Goal: Task Accomplishment & Management: Manage account settings

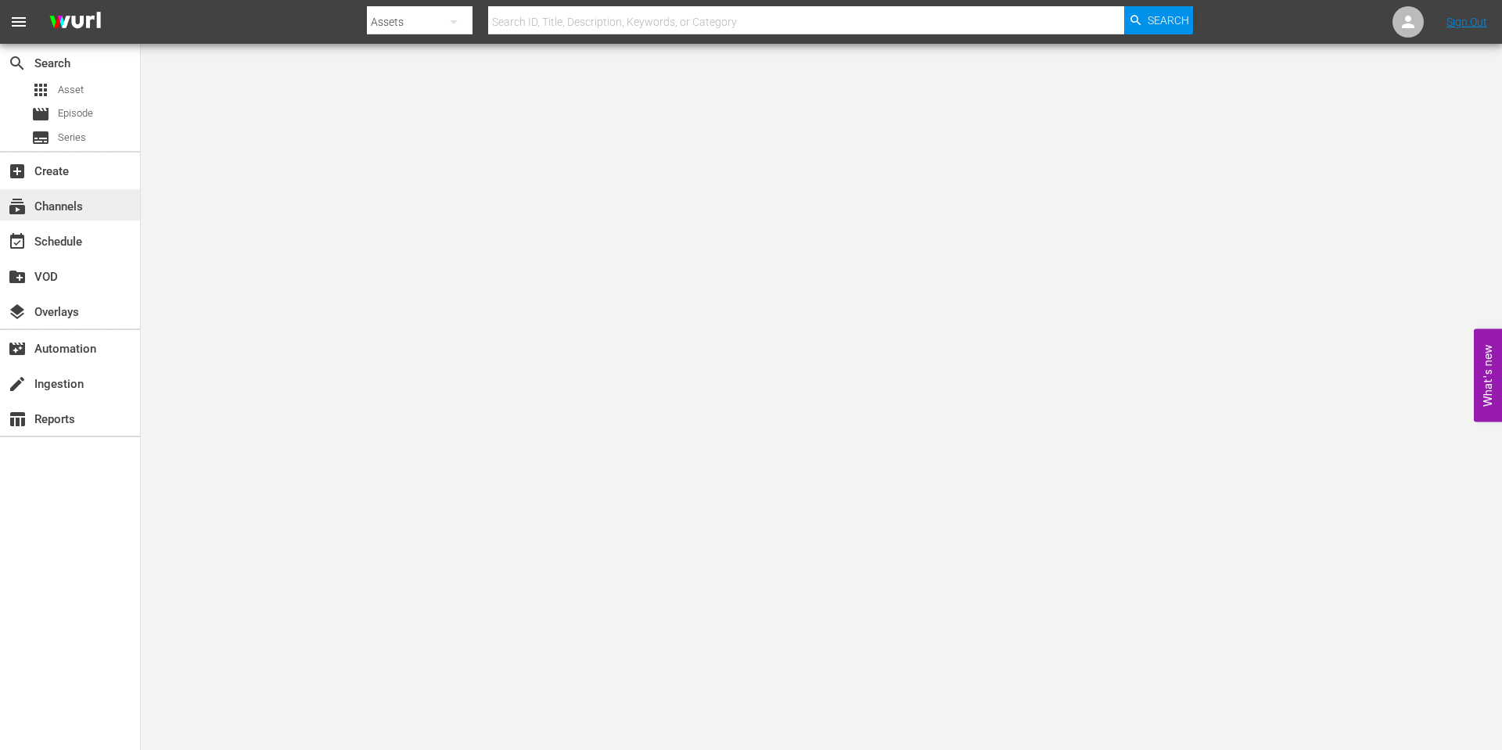
click at [70, 199] on div "subscriptions Channels" at bounding box center [44, 204] width 88 height 14
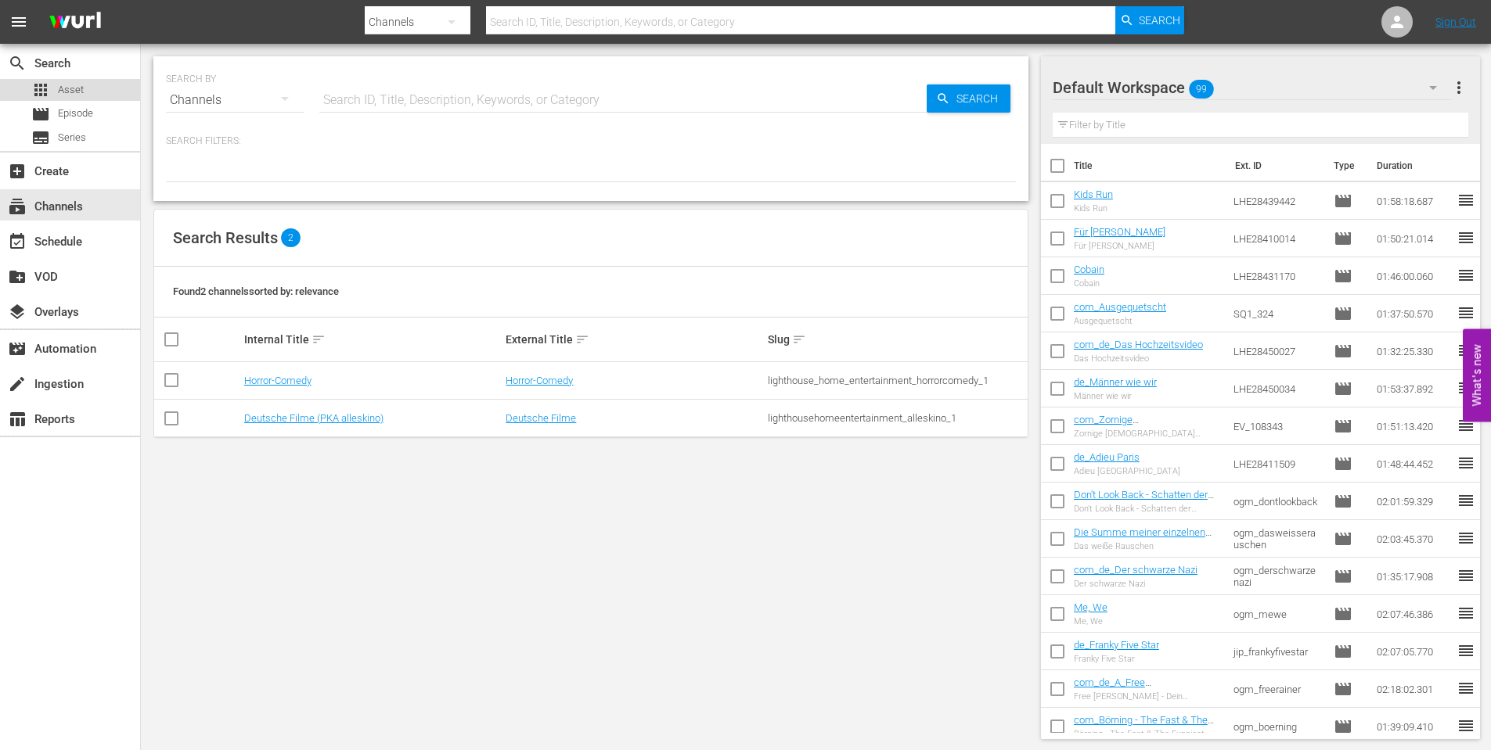
click at [65, 98] on div "apps Asset" at bounding box center [57, 90] width 52 height 22
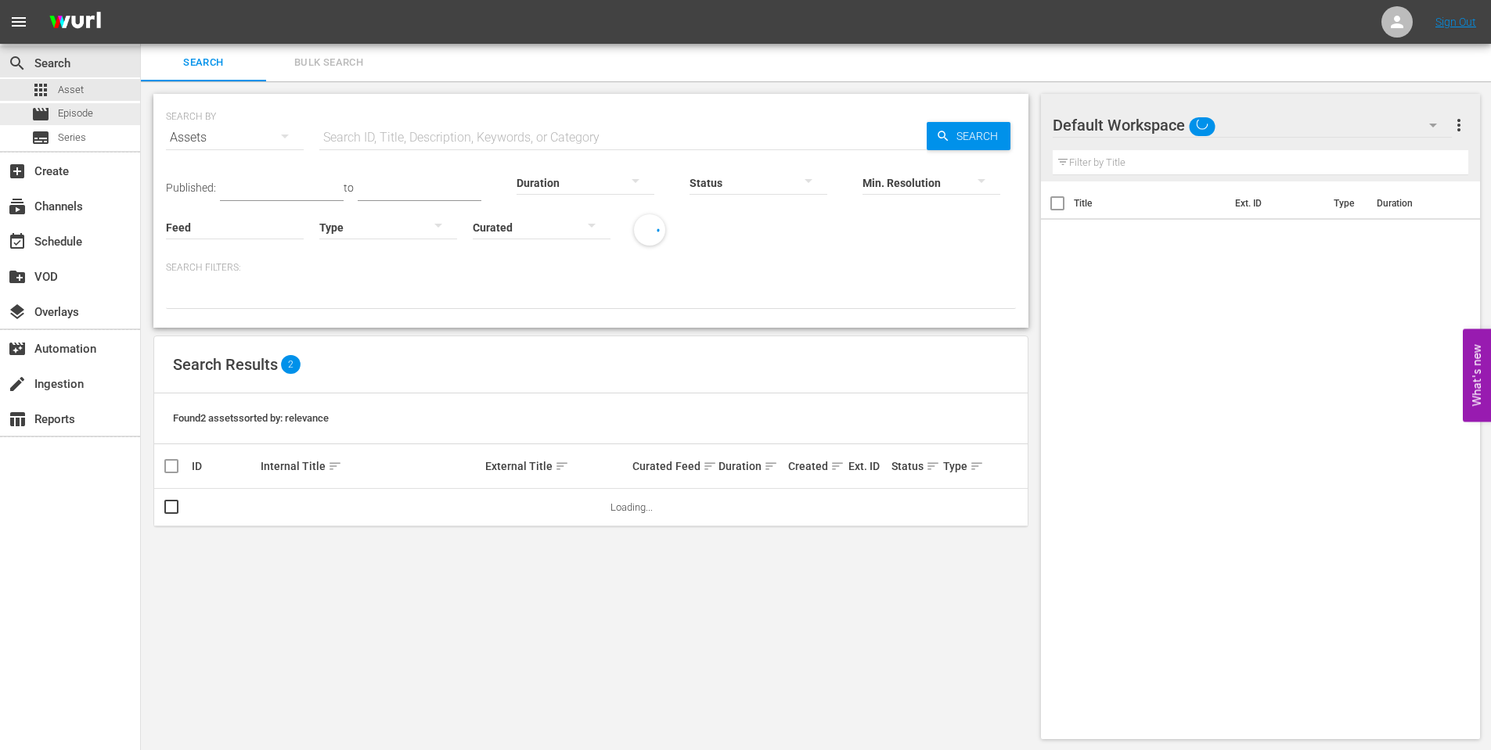
click at [75, 113] on span "Episode" at bounding box center [75, 114] width 35 height 16
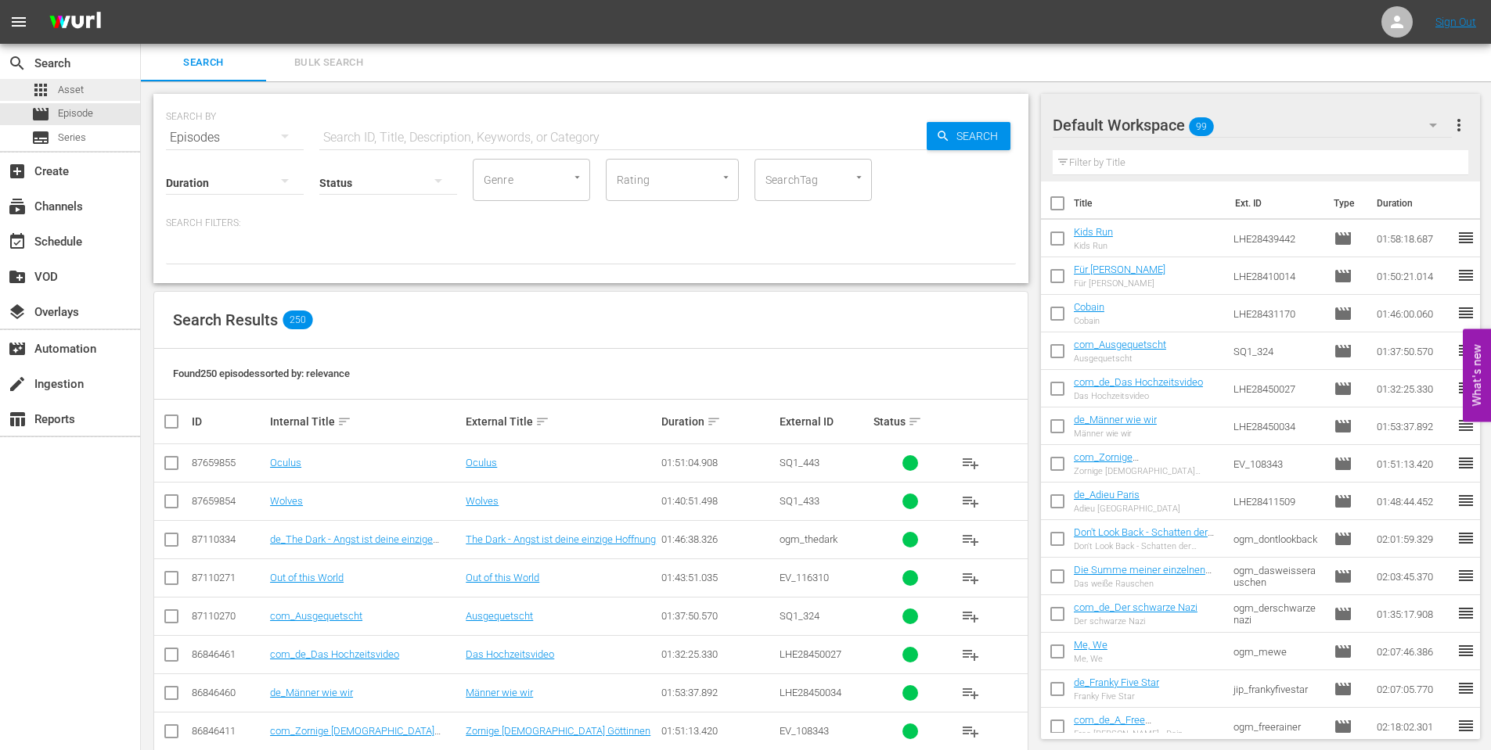
click at [59, 84] on span "Asset" at bounding box center [71, 90] width 26 height 16
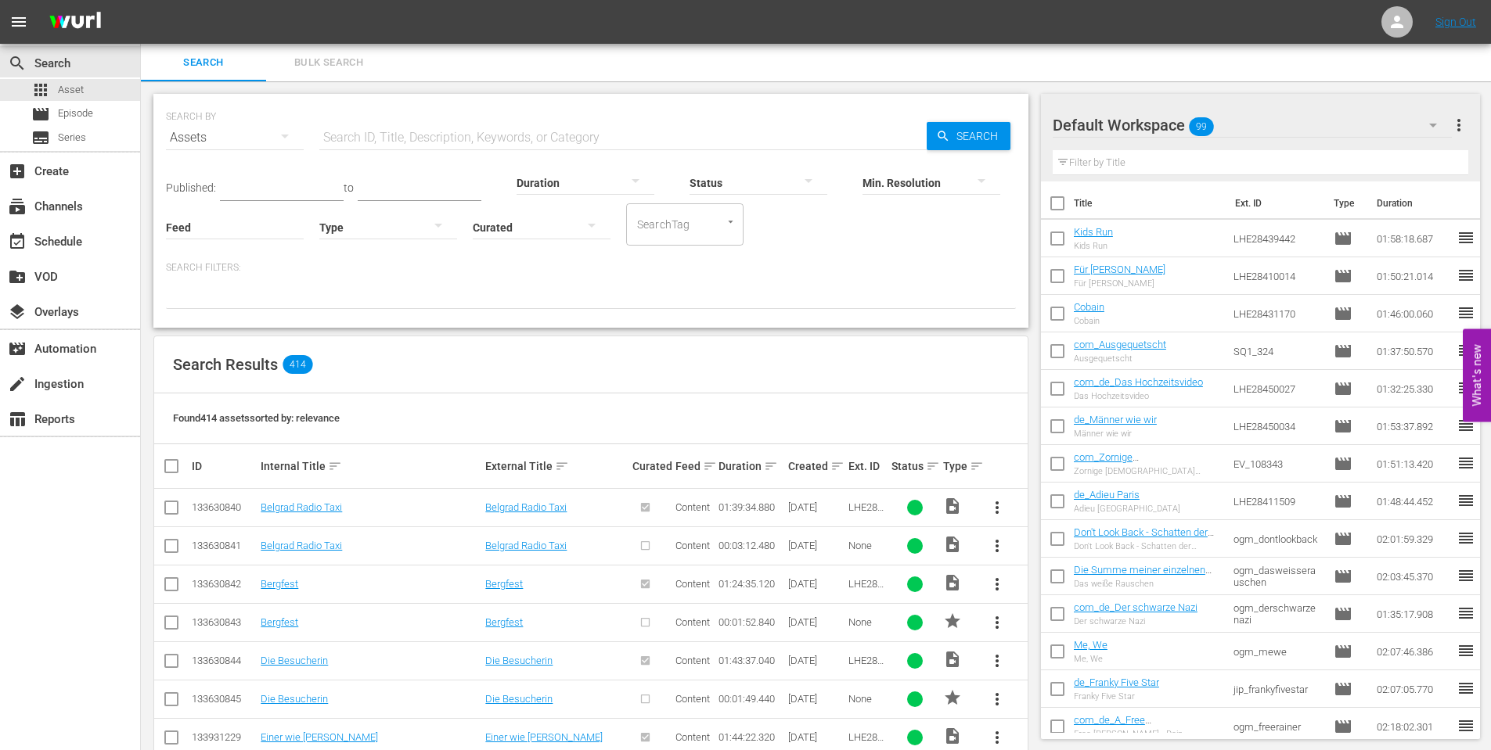
click at [437, 128] on input "text" at bounding box center [622, 138] width 607 height 38
type input "schlam"
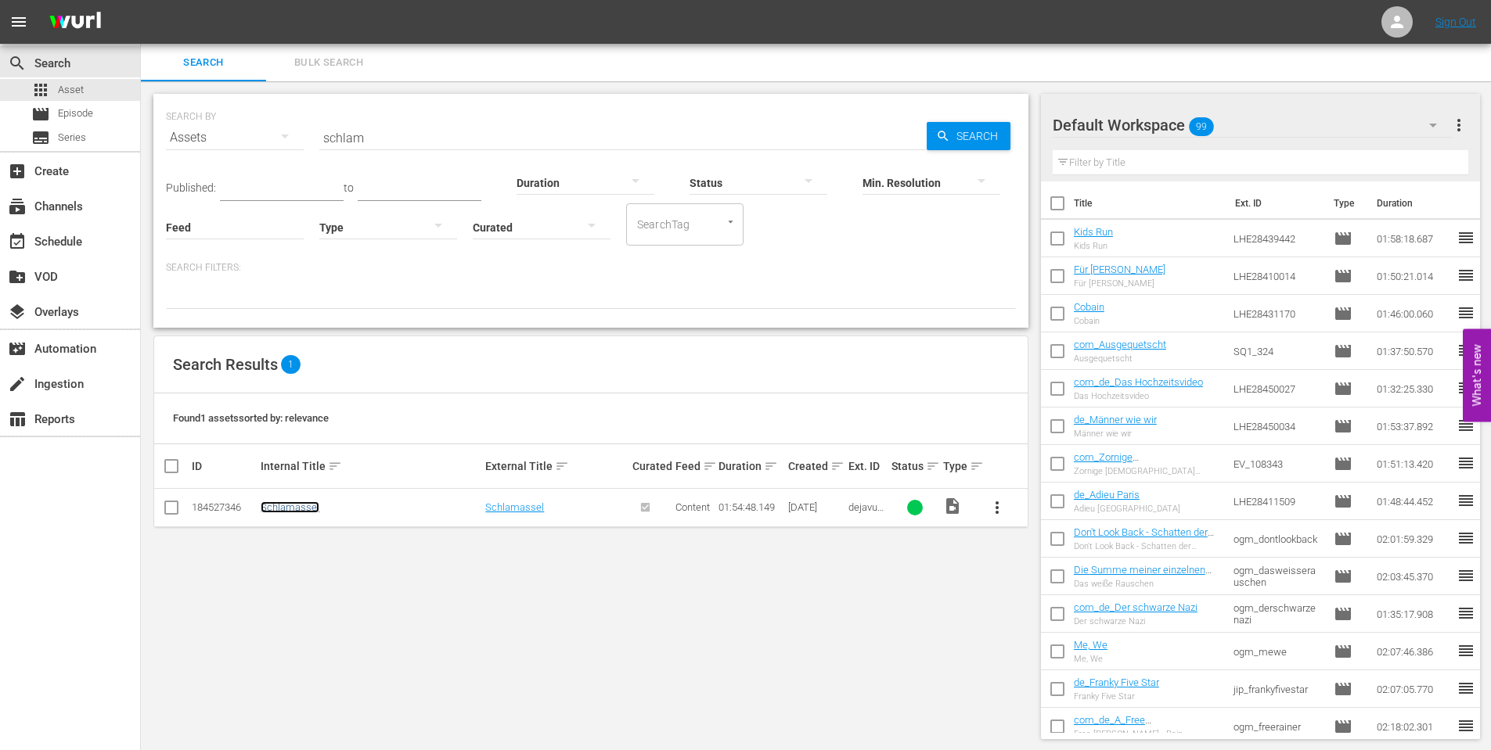
click at [295, 503] on link "Schlamassel" at bounding box center [290, 508] width 59 height 12
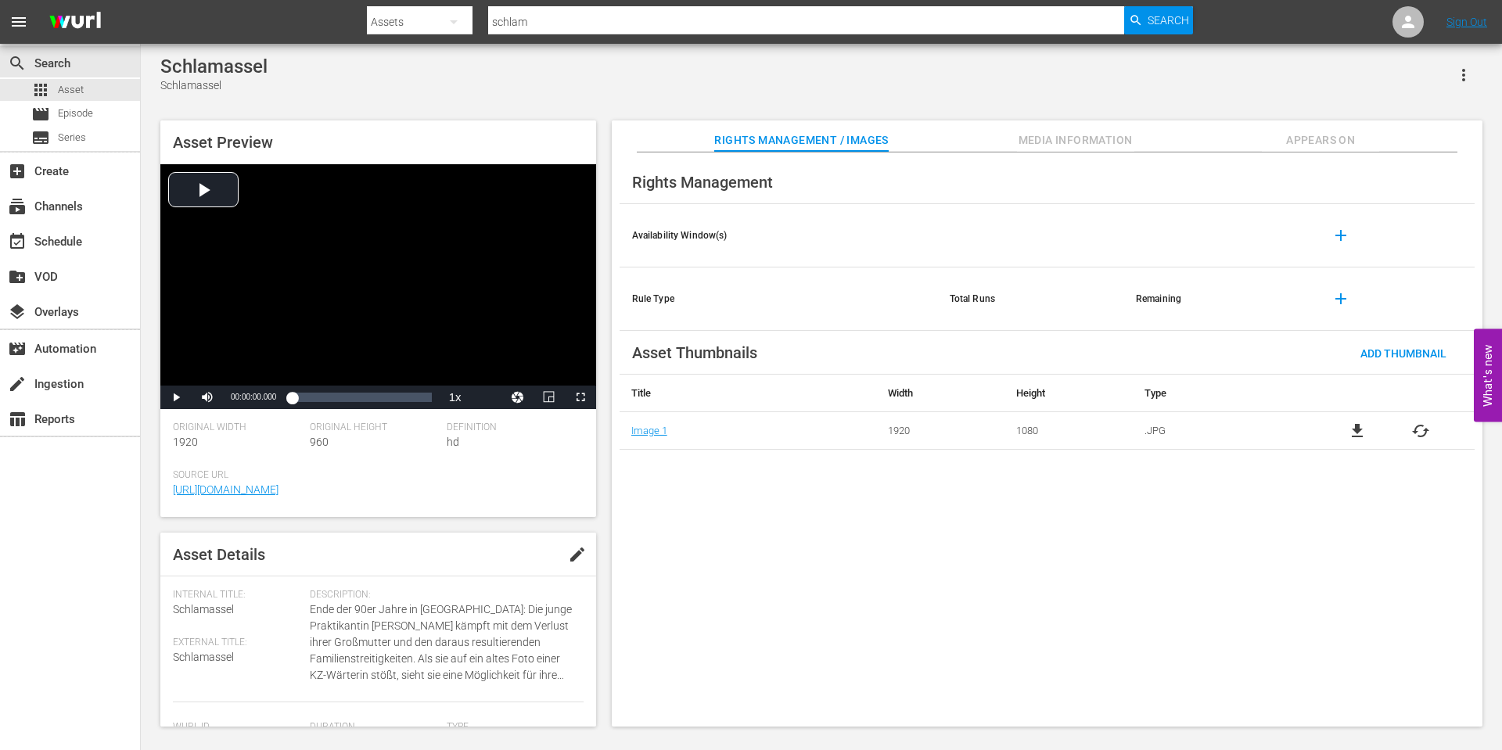
click at [1049, 138] on span "Media Information" at bounding box center [1075, 141] width 117 height 20
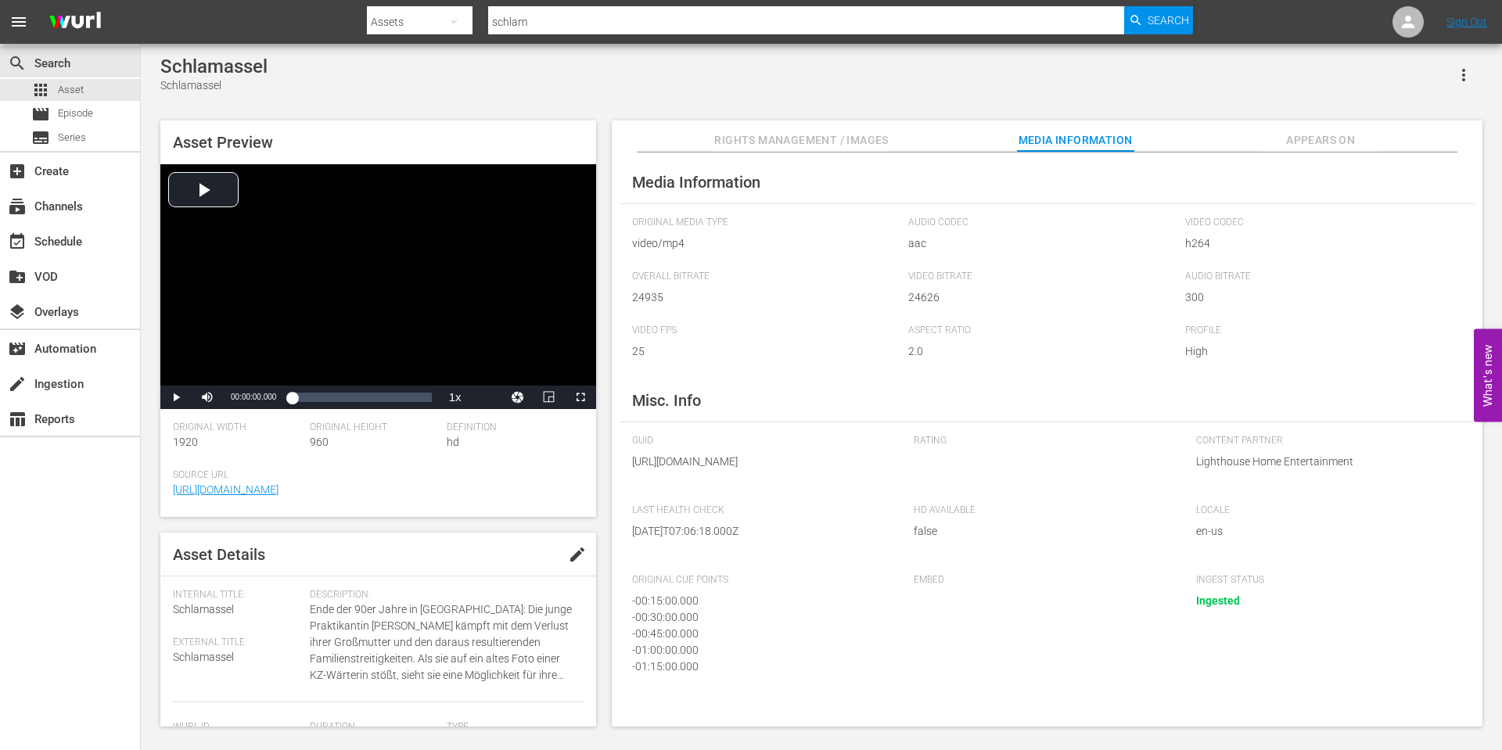
click at [1333, 131] on span "Appears On" at bounding box center [1320, 141] width 117 height 20
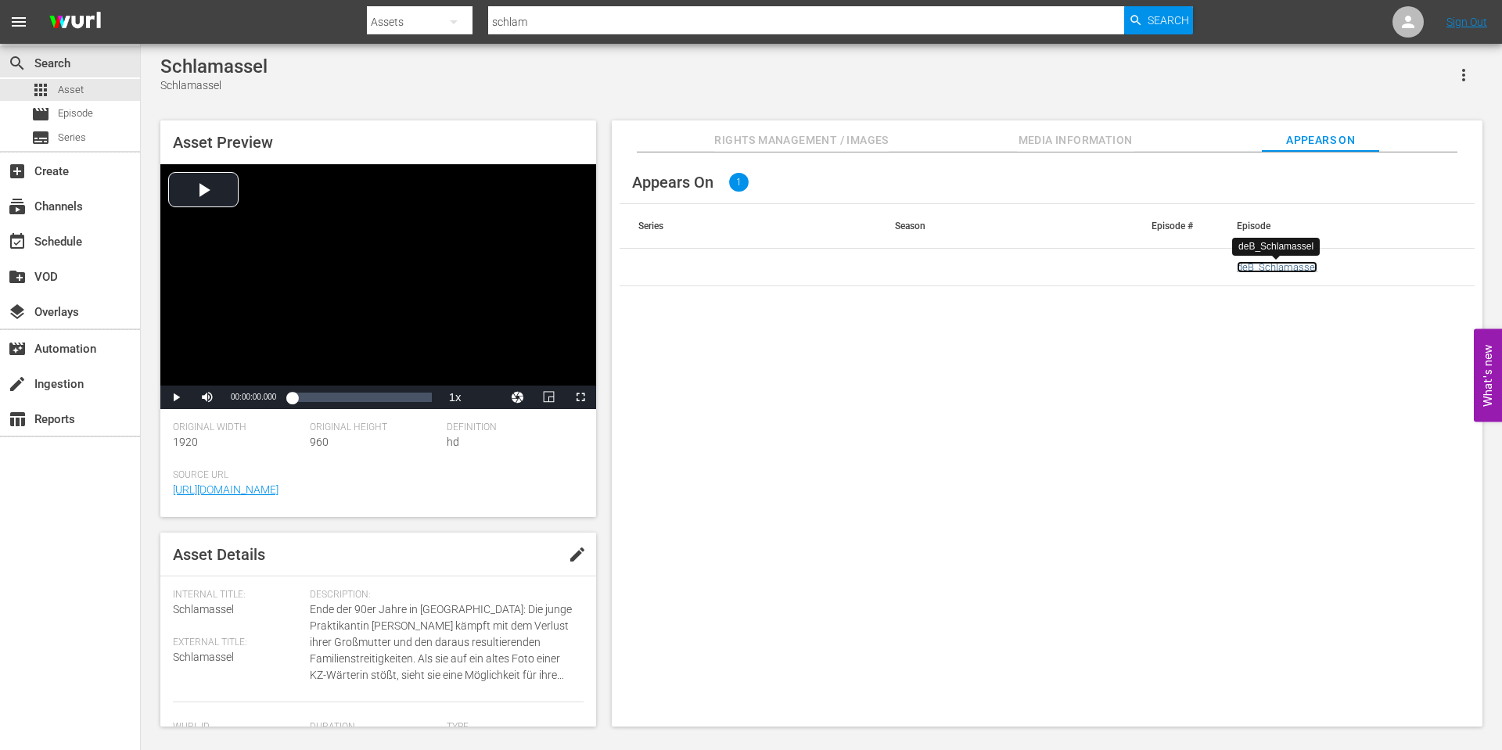
click at [1286, 263] on link "deB_Schlamassel" at bounding box center [1277, 267] width 81 height 12
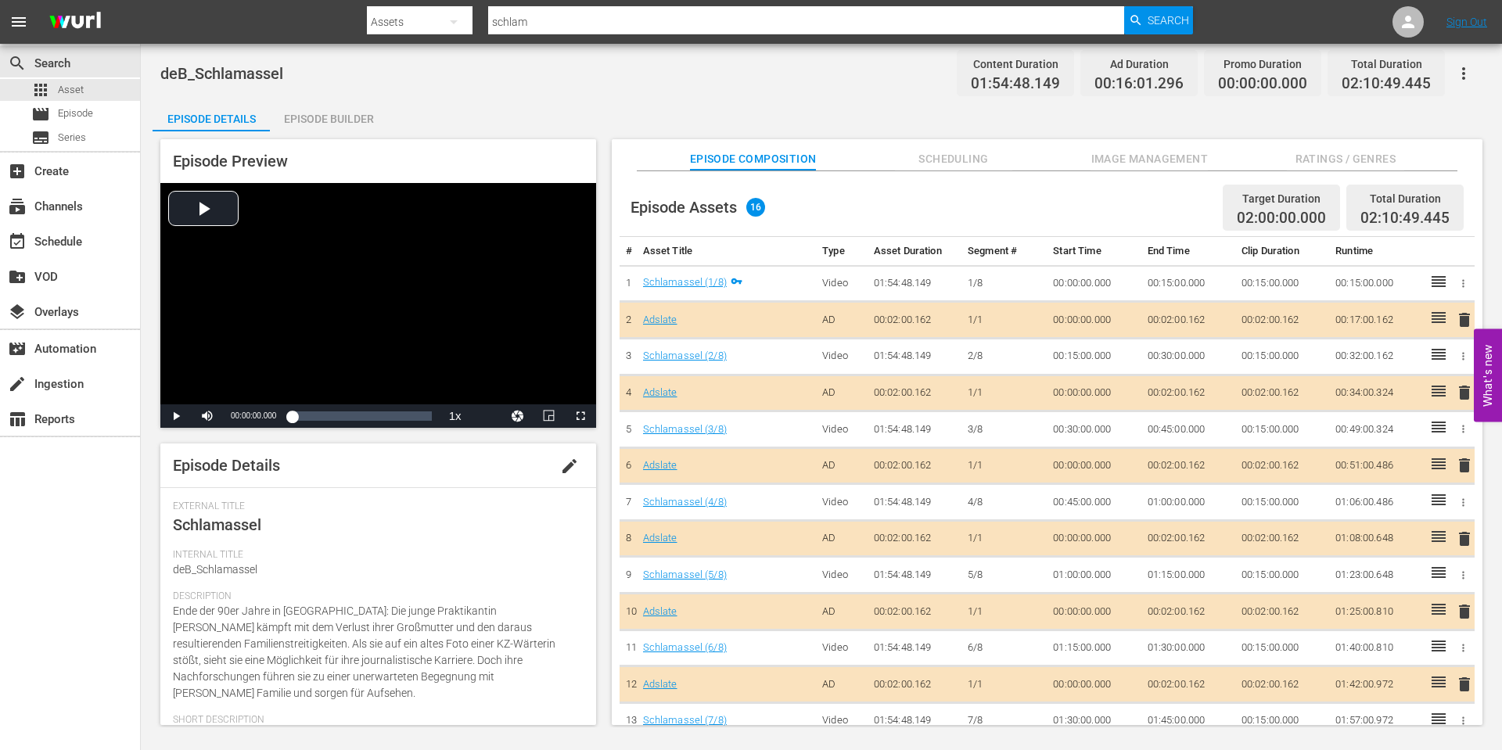
click at [560, 472] on span "edit" at bounding box center [569, 466] width 19 height 19
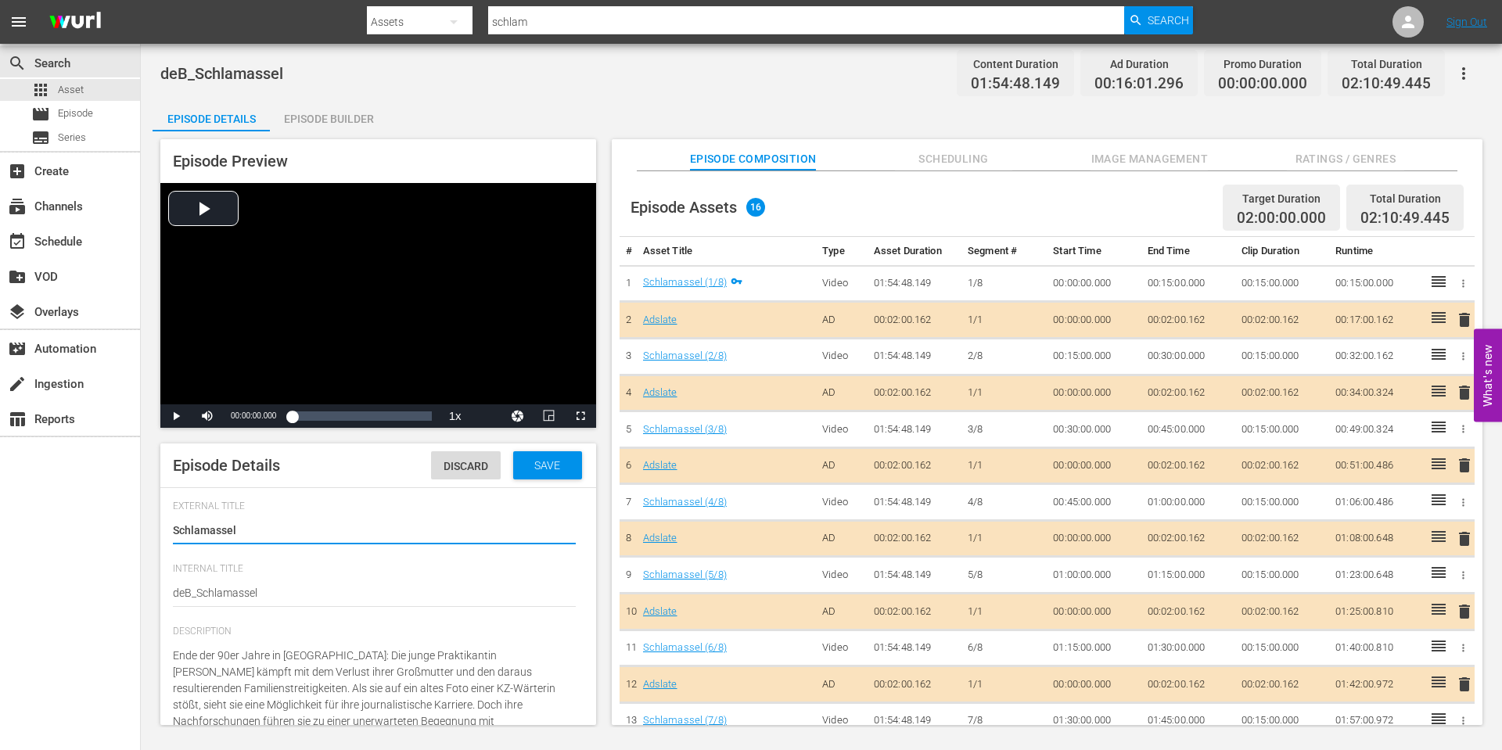
type input "No Series"
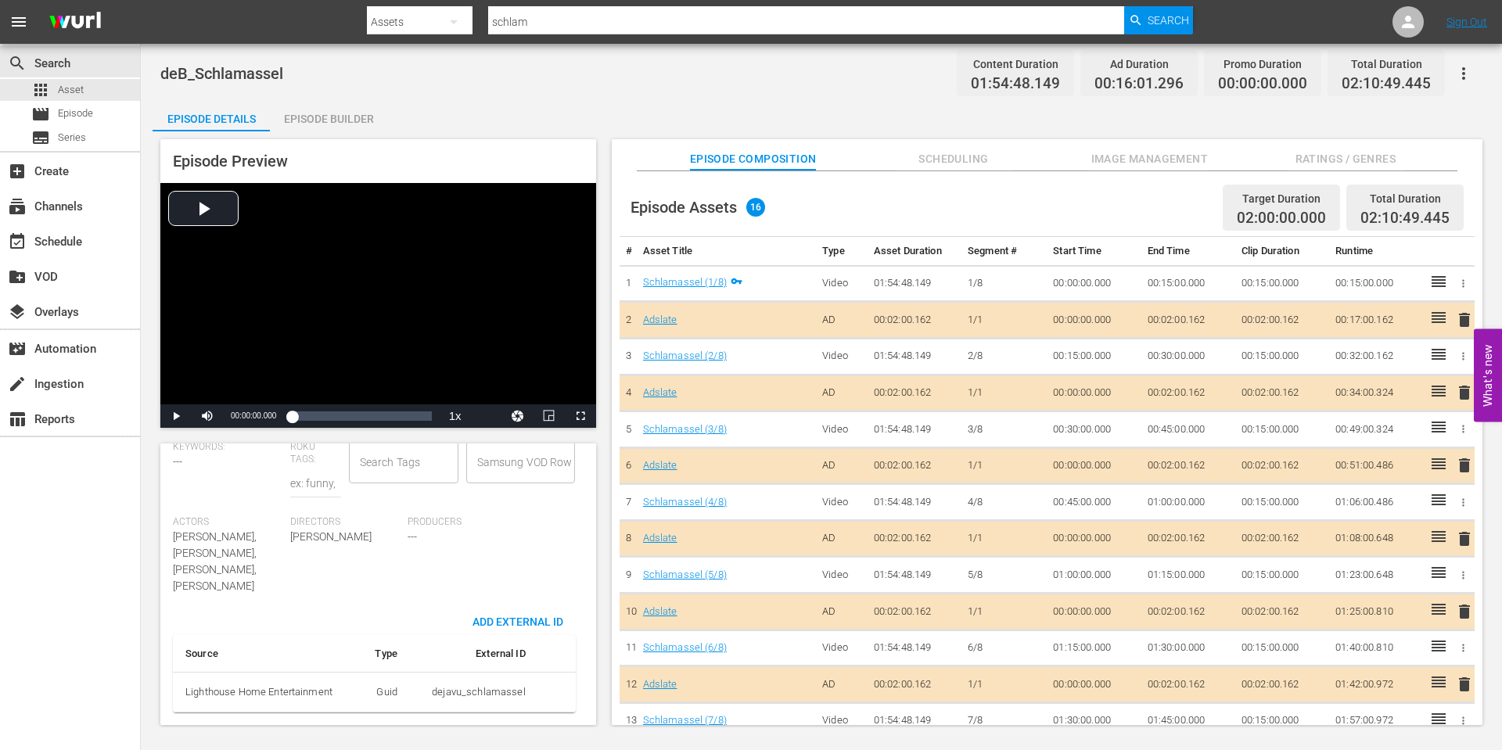
click at [465, 686] on td "dejavu_schlamassel" at bounding box center [474, 692] width 128 height 41
click at [491, 691] on td "dejavu_schlamassel" at bounding box center [474, 692] width 128 height 41
click at [461, 689] on td "dejavu_schlamassel" at bounding box center [474, 692] width 128 height 41
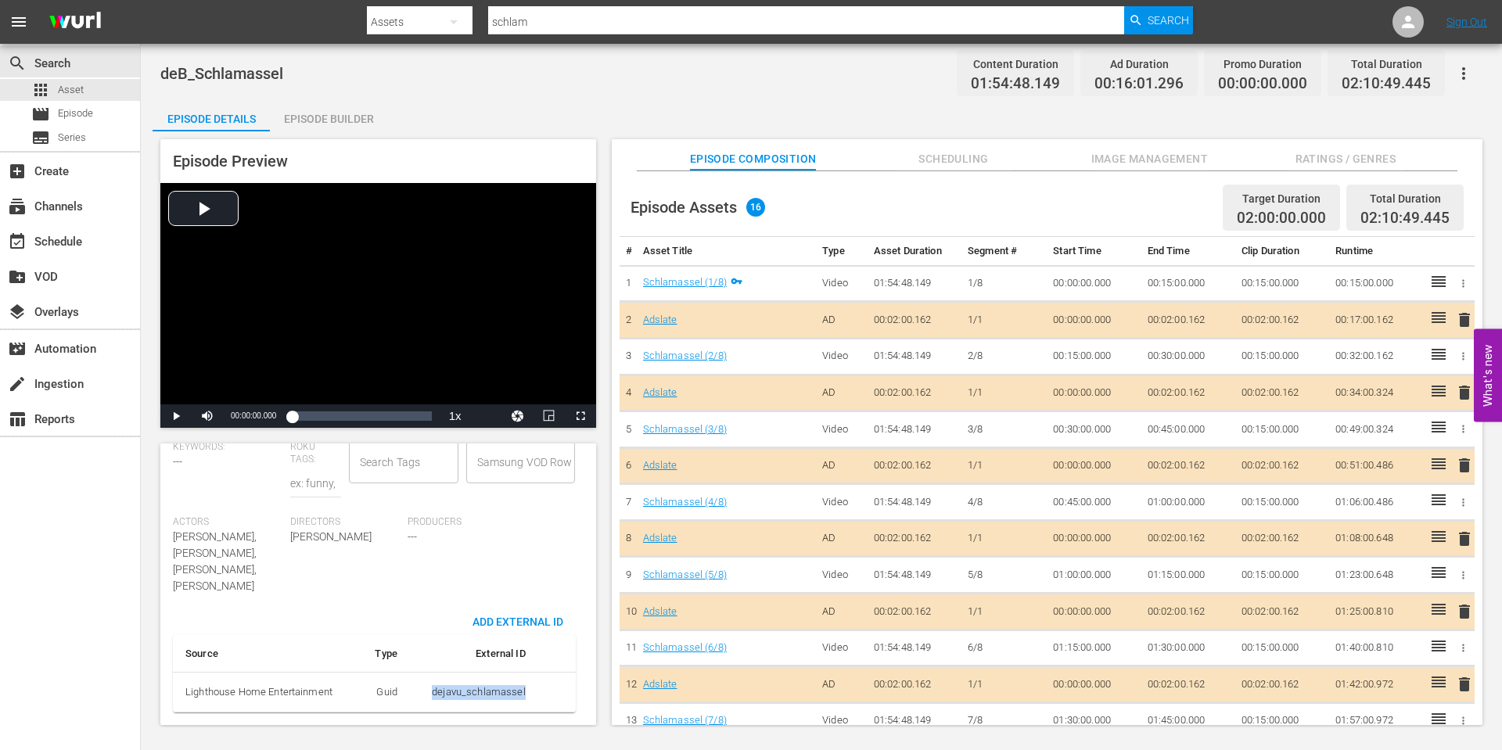
click at [430, 696] on td "dejavu_schlamassel" at bounding box center [474, 692] width 128 height 41
click at [433, 696] on td "dejavu_schlamassel" at bounding box center [474, 692] width 128 height 41
click at [444, 689] on td "dejavu_schlamassel" at bounding box center [474, 692] width 128 height 41
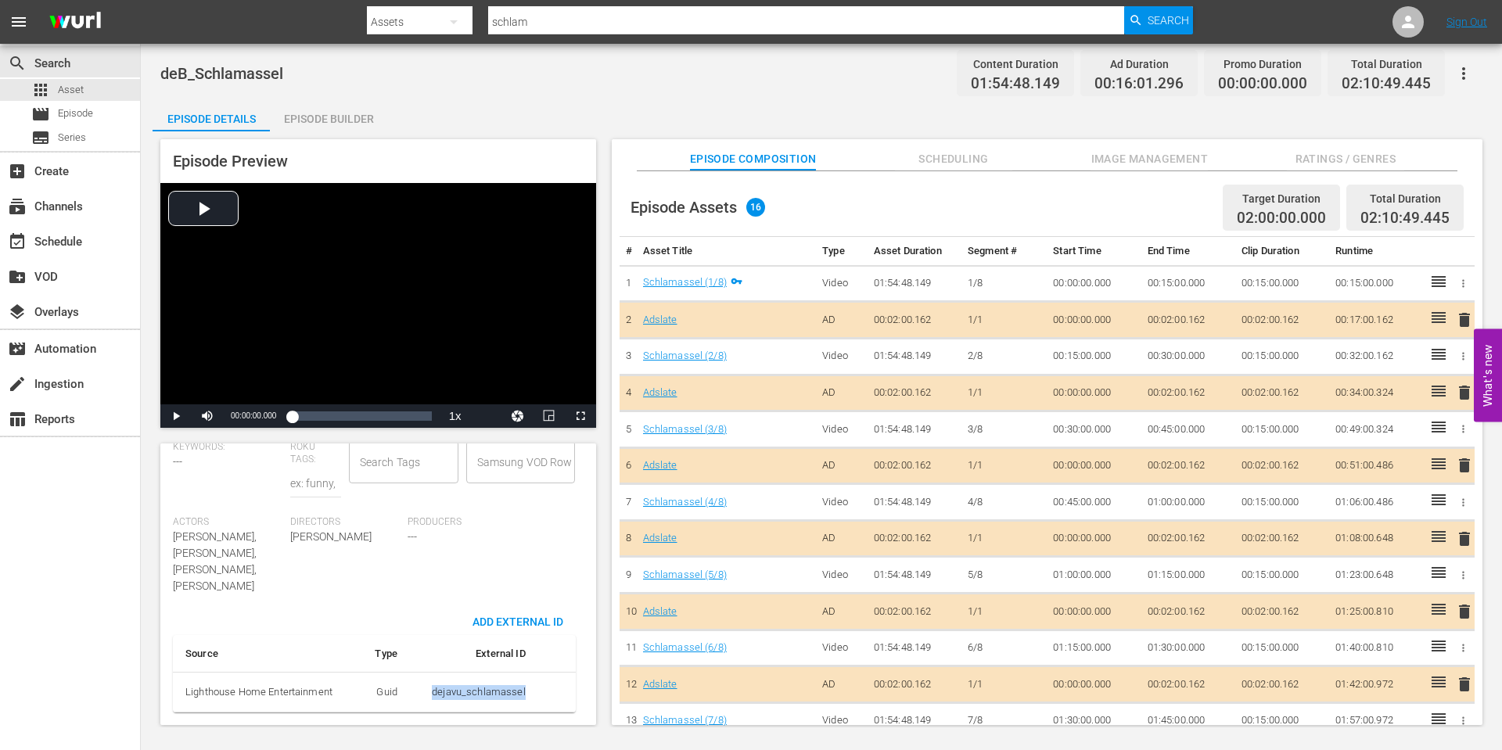
click at [450, 689] on td "dejavu_schlamassel" at bounding box center [474, 692] width 128 height 41
click at [498, 689] on td "dejavu_schlamassel" at bounding box center [474, 692] width 128 height 41
click at [297, 692] on th "Lighthouse Home Entertainment" at bounding box center [266, 692] width 186 height 41
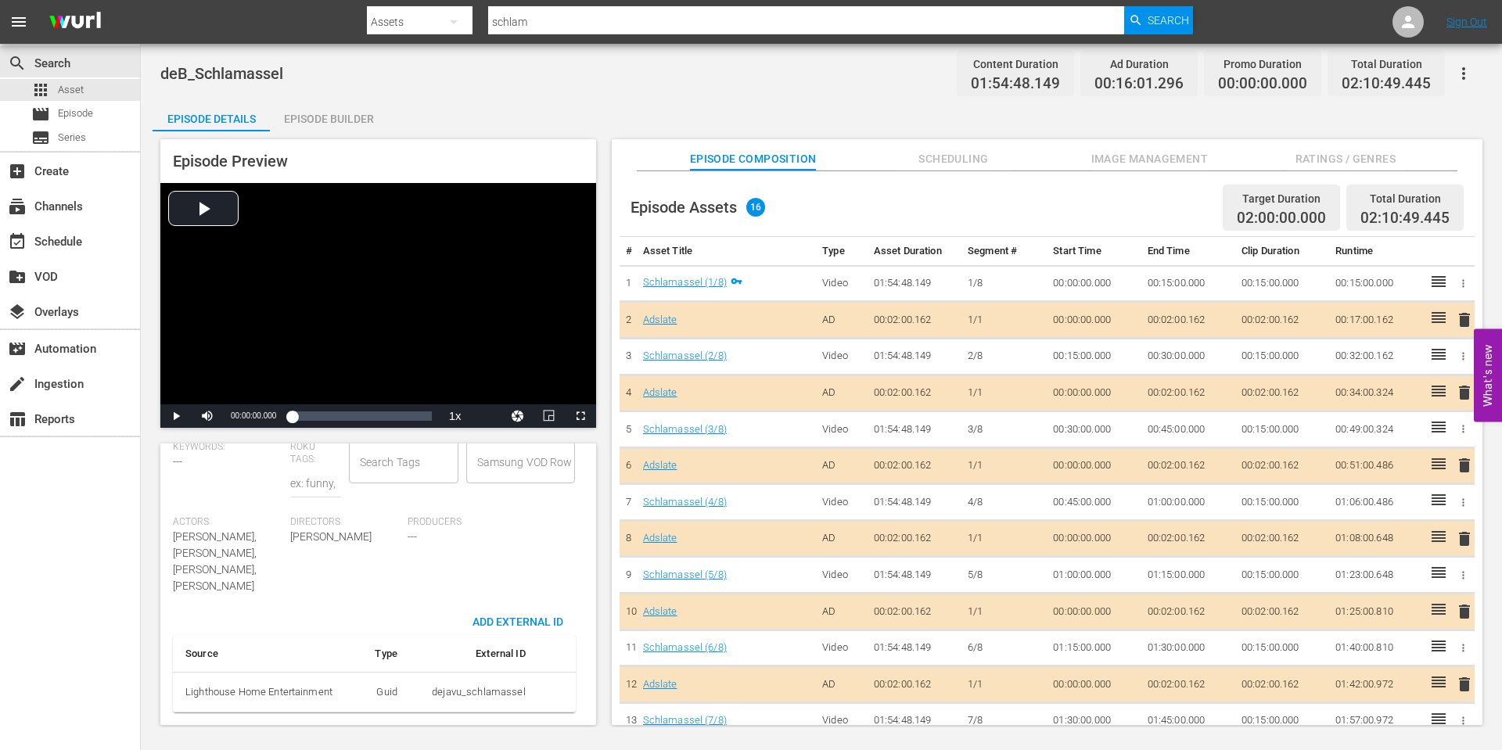
click at [388, 689] on td "Guid" at bounding box center [384, 692] width 51 height 41
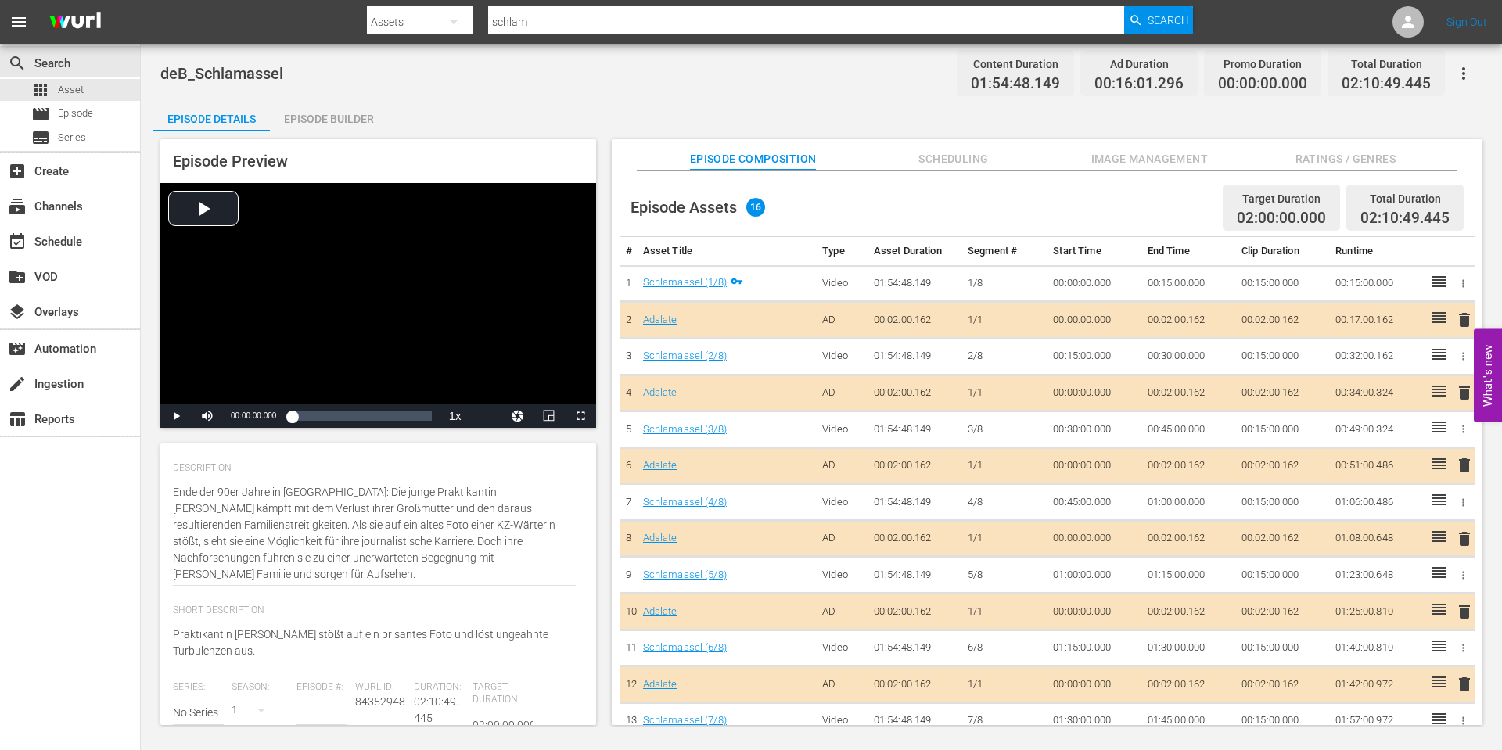
scroll to position [155, 0]
